Goal: Use online tool/utility: Utilize a website feature to perform a specific function

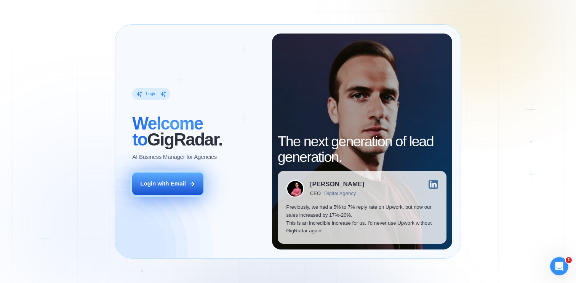
click at [164, 182] on div "Login with Email" at bounding box center [163, 184] width 46 height 8
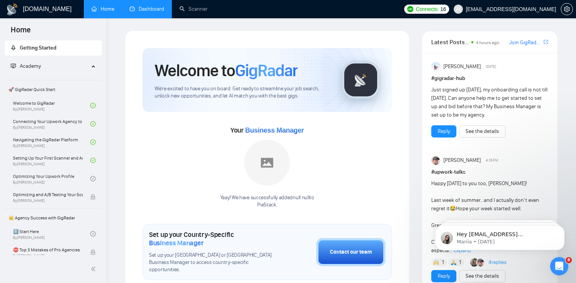
click at [157, 11] on link "Dashboard" at bounding box center [146, 9] width 35 height 6
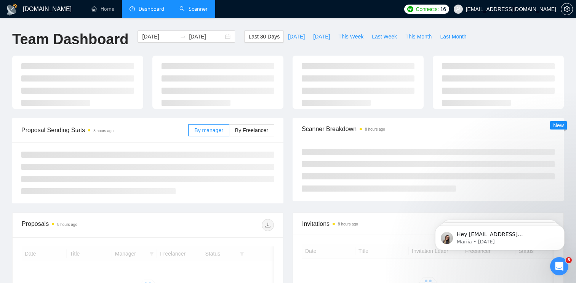
click at [197, 6] on link "Scanner" at bounding box center [193, 9] width 28 height 6
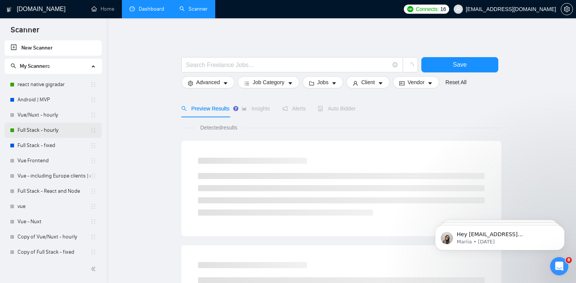
click at [57, 129] on link "Full Stack - hourly" at bounding box center [54, 130] width 73 height 15
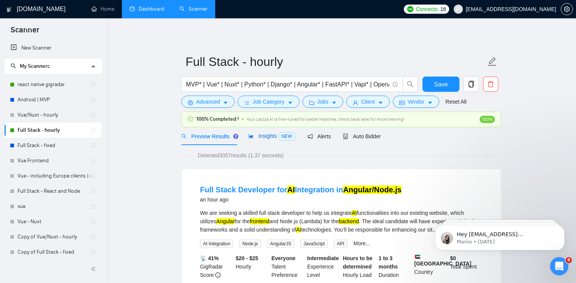
click at [272, 137] on span "Insights NEW" at bounding box center [271, 136] width 46 height 6
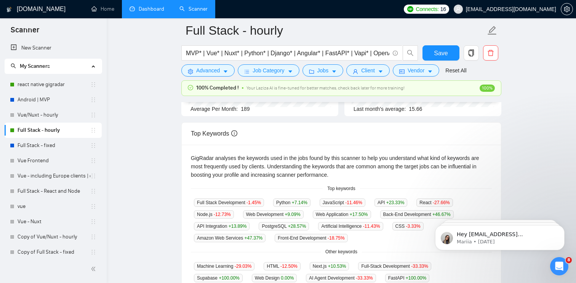
scroll to position [112, 0]
